Goal: Find specific page/section: Find specific page/section

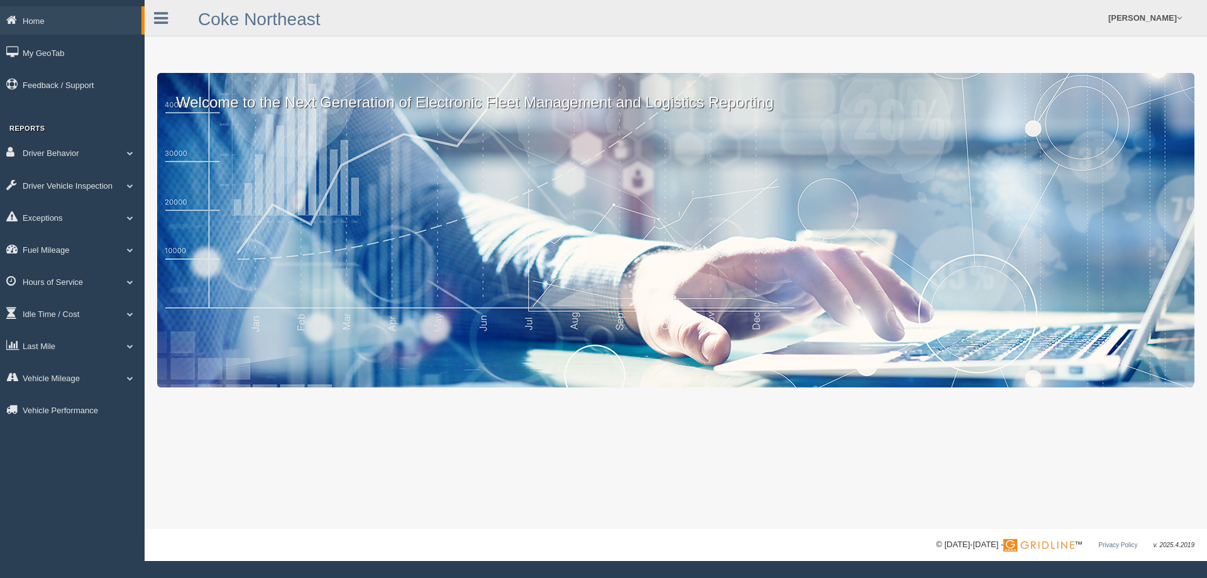
click at [110, 216] on link "Exceptions" at bounding box center [72, 217] width 145 height 28
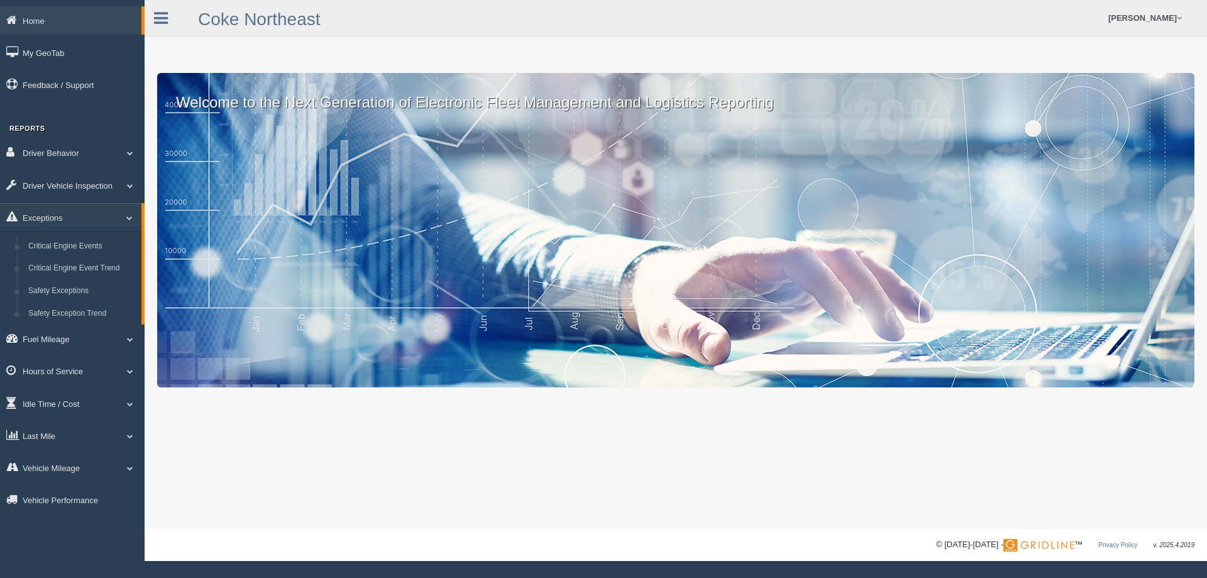
click at [110, 216] on link "Exceptions" at bounding box center [70, 217] width 141 height 28
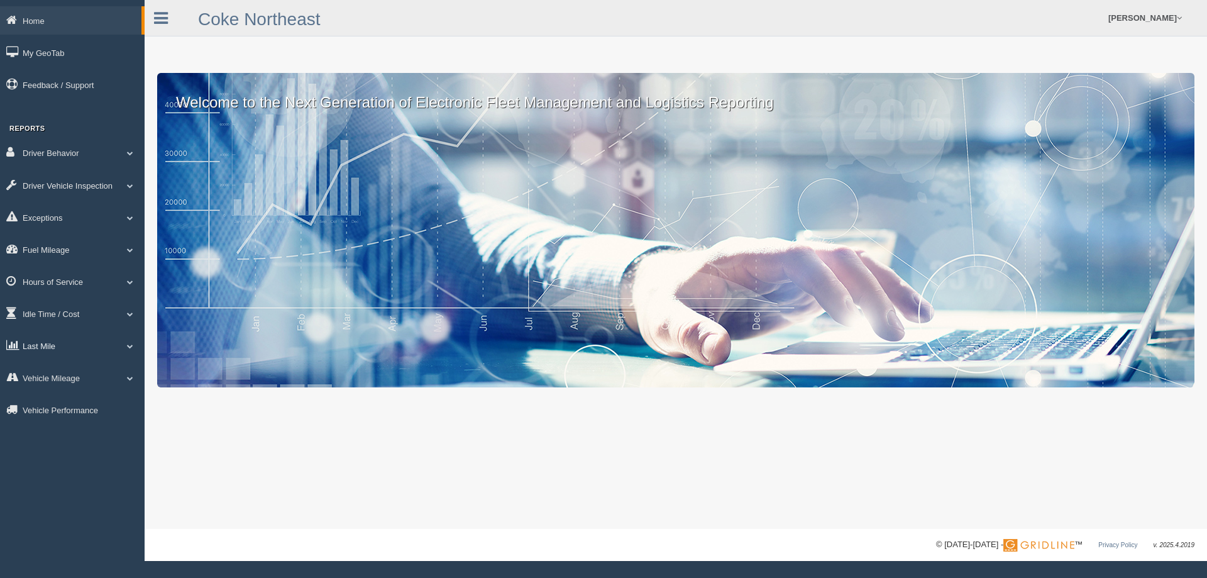
click at [114, 339] on link "Last Mile" at bounding box center [72, 345] width 145 height 28
click at [87, 390] on link "Zone Editor" at bounding box center [82, 397] width 119 height 23
click at [84, 341] on link "Last Mile" at bounding box center [72, 345] width 145 height 28
click at [85, 398] on link "Zone Editor" at bounding box center [82, 397] width 119 height 23
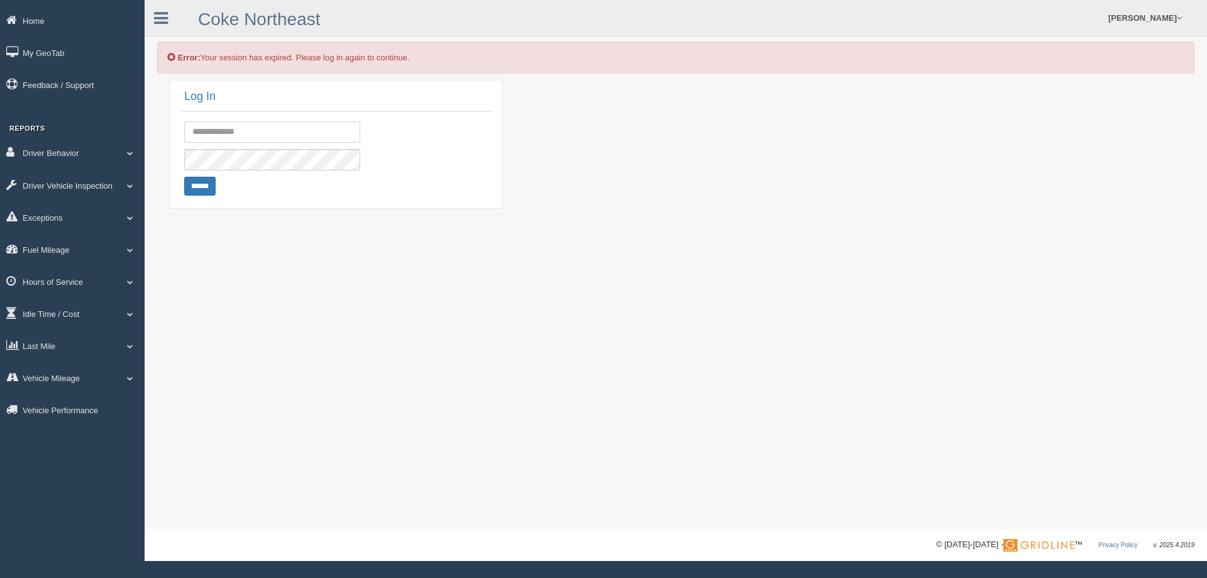
click at [283, 141] on input "text" at bounding box center [272, 131] width 176 height 21
type input "**********"
click at [206, 187] on input "******" at bounding box center [199, 186] width 31 height 19
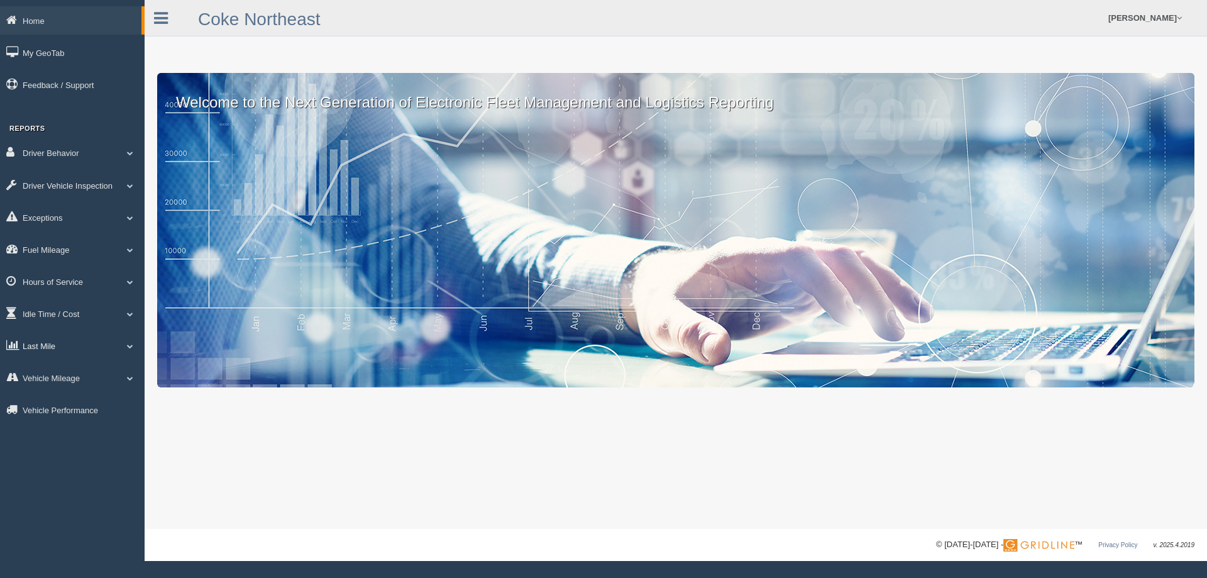
click at [65, 341] on link "Last Mile" at bounding box center [72, 345] width 145 height 28
click at [61, 388] on link "Zone Editor" at bounding box center [82, 397] width 119 height 23
